Goal: Book appointment/travel/reservation

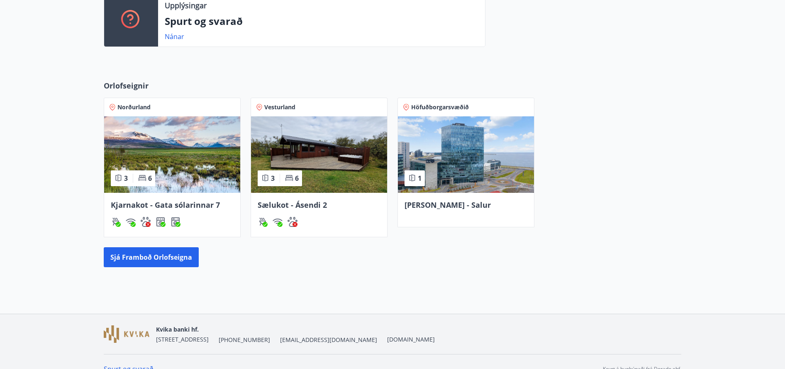
scroll to position [283, 0]
click at [205, 205] on span "Kjarnakot - Gata sólarinnar 7" at bounding box center [165, 205] width 109 height 10
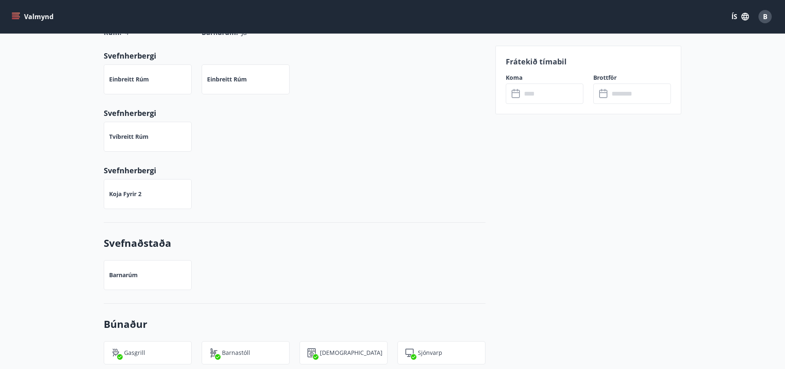
scroll to position [515, 0]
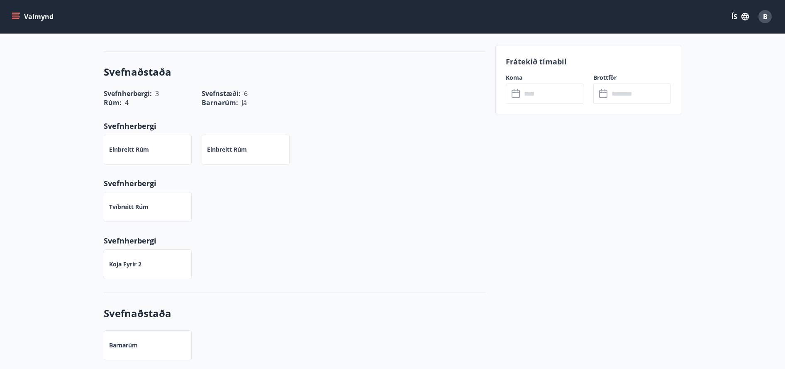
click at [511, 92] on div "​ ​" at bounding box center [545, 93] width 78 height 20
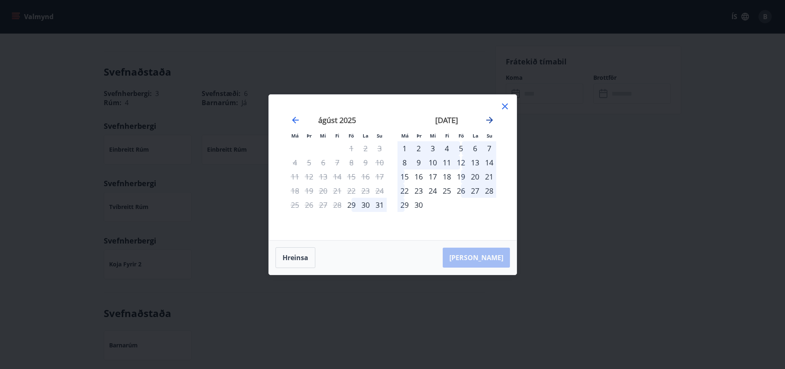
click at [491, 119] on icon "Move forward to switch to the next month." at bounding box center [490, 120] width 10 height 10
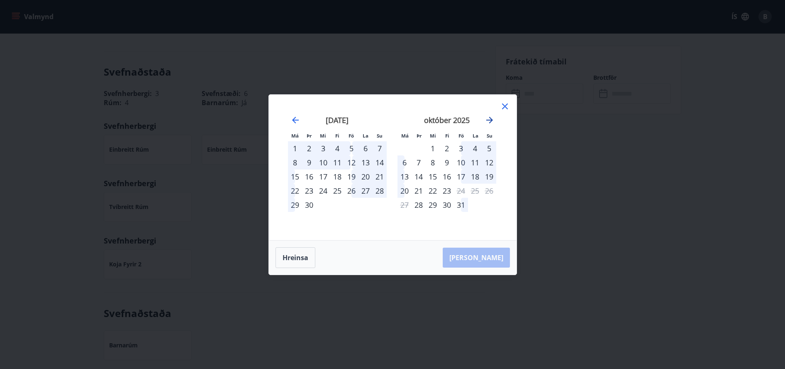
click at [491, 119] on icon "Move forward to switch to the next month." at bounding box center [490, 120] width 10 height 10
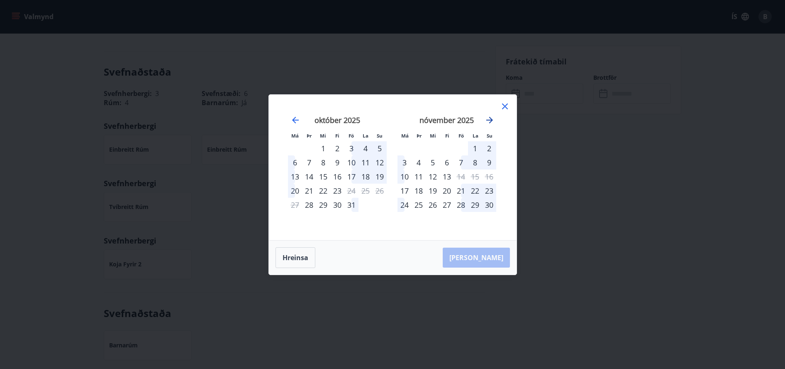
click at [491, 119] on icon "Move forward to switch to the next month." at bounding box center [490, 120] width 10 height 10
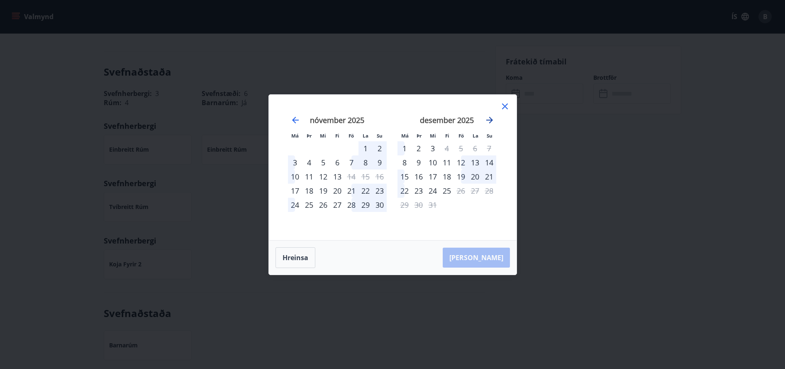
click at [491, 119] on icon "Move forward to switch to the next month." at bounding box center [490, 120] width 10 height 10
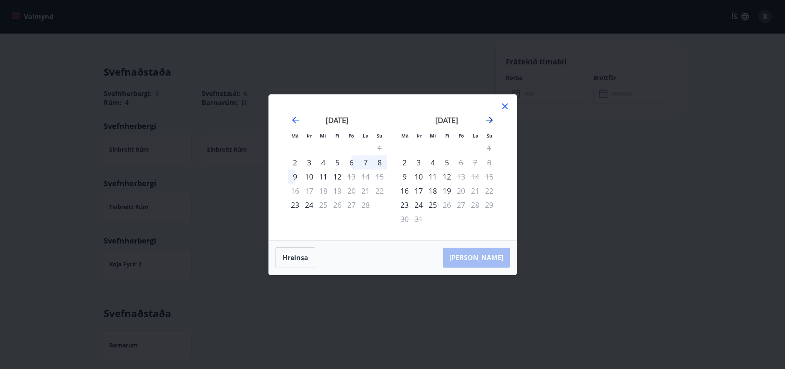
click at [491, 119] on icon "Move forward to switch to the next month." at bounding box center [490, 120] width 10 height 10
click at [292, 123] on icon "Move backward to switch to the previous month." at bounding box center [296, 120] width 10 height 10
click at [298, 117] on icon "Move backward to switch to the previous month." at bounding box center [296, 120] width 10 height 10
click at [503, 106] on icon at bounding box center [505, 106] width 10 height 10
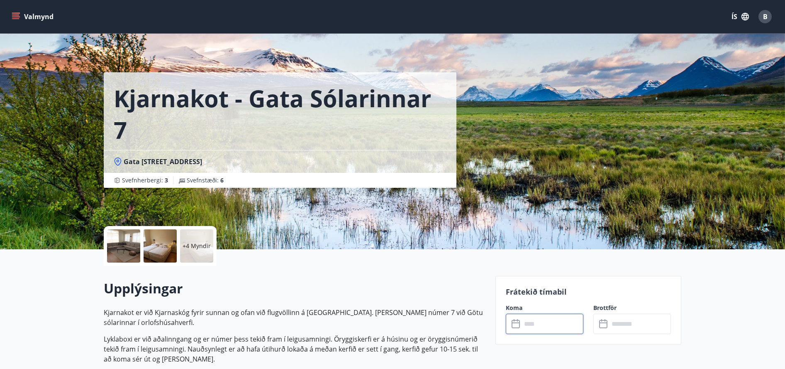
scroll to position [0, 0]
click at [765, 16] on span "B" at bounding box center [765, 16] width 5 height 9
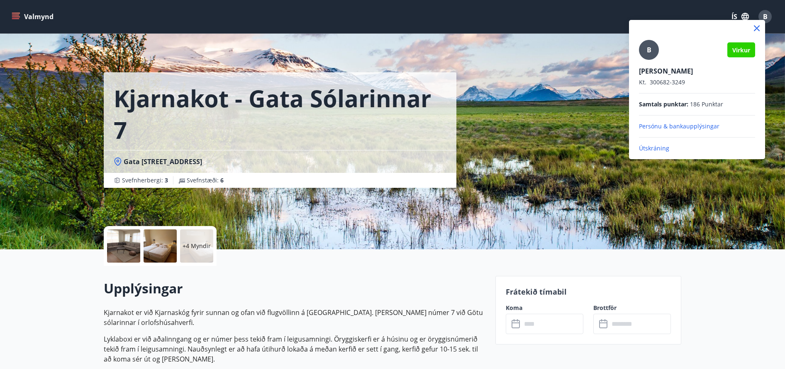
click at [648, 149] on p "Útskráning" at bounding box center [697, 148] width 116 height 8
